Goal: Use online tool/utility: Use online tool/utility

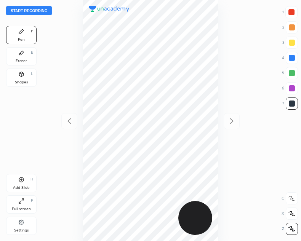
scroll to position [241, 179]
click at [26, 8] on button "Start recording" at bounding box center [29, 10] width 46 height 9
click at [291, 12] on div at bounding box center [292, 12] width 6 height 6
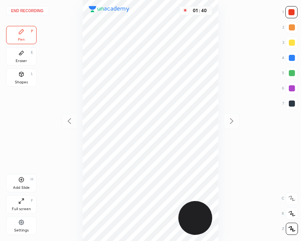
click at [26, 10] on button "End recording" at bounding box center [27, 10] width 42 height 9
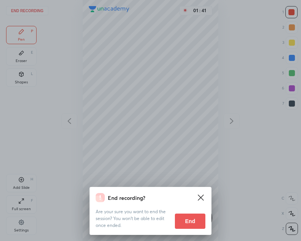
click at [196, 223] on button "End" at bounding box center [190, 221] width 31 height 15
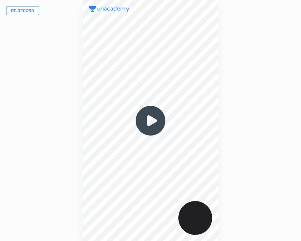
click at [149, 124] on img at bounding box center [150, 121] width 37 height 37
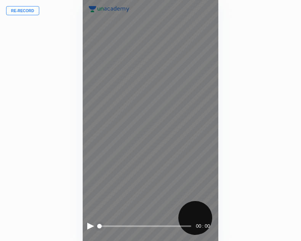
click at [90, 225] on div at bounding box center [90, 226] width 7 height 7
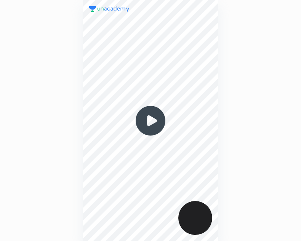
scroll to position [241, 179]
click at [153, 126] on img at bounding box center [150, 121] width 37 height 37
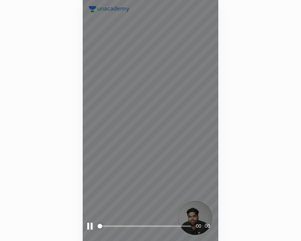
click at [90, 227] on div at bounding box center [89, 226] width 5 height 7
